Goal: Information Seeking & Learning: Learn about a topic

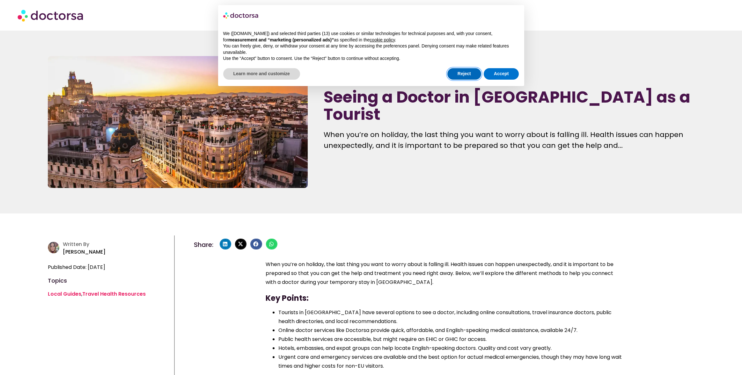
click at [471, 76] on button "Reject" at bounding box center [464, 73] width 34 height 11
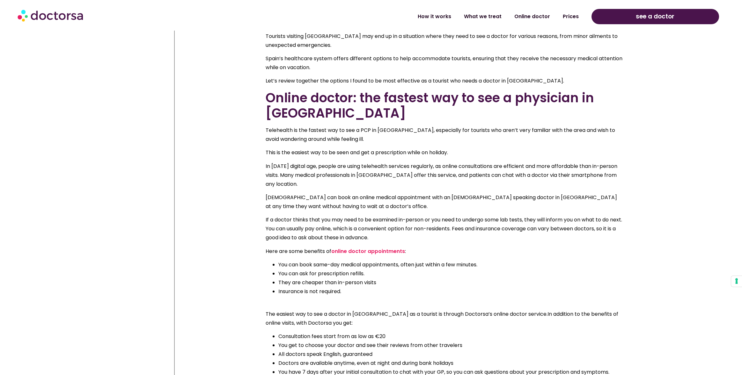
scroll to position [623, 0]
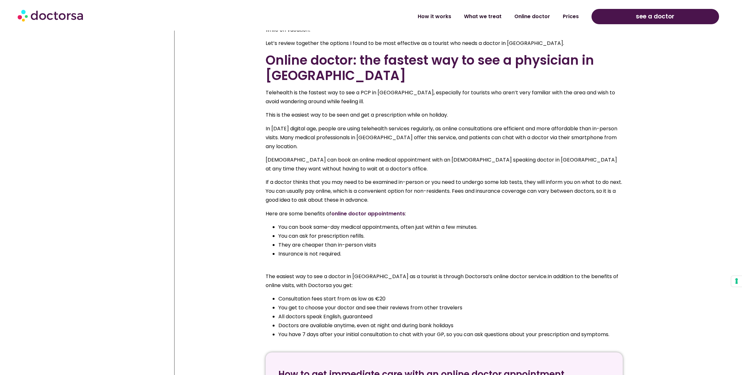
click at [378, 210] on link "online doctor appointments" at bounding box center [368, 213] width 74 height 7
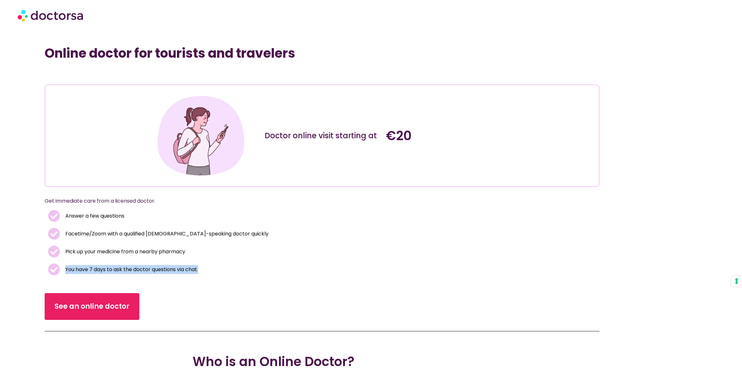
drag, startPoint x: 215, startPoint y: 267, endPoint x: 64, endPoint y: 270, distance: 151.1
click at [64, 270] on li "You have 7 days to ask the doctor questions via chat." at bounding box center [322, 270] width 549 height 12
